Goal: Browse casually

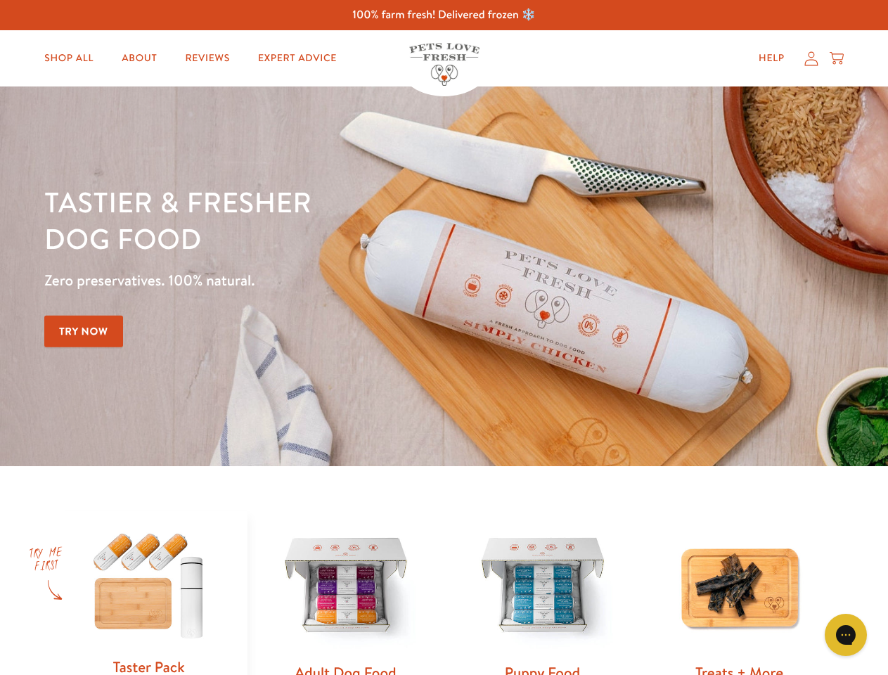
click at [444, 338] on div "Tastier & fresher dog food Zero preservatives. 100% natural. Try Now" at bounding box center [310, 277] width 533 height 186
click at [846, 635] on icon "Gorgias live chat" at bounding box center [845, 634] width 13 height 13
